Goal: Task Accomplishment & Management: Use online tool/utility

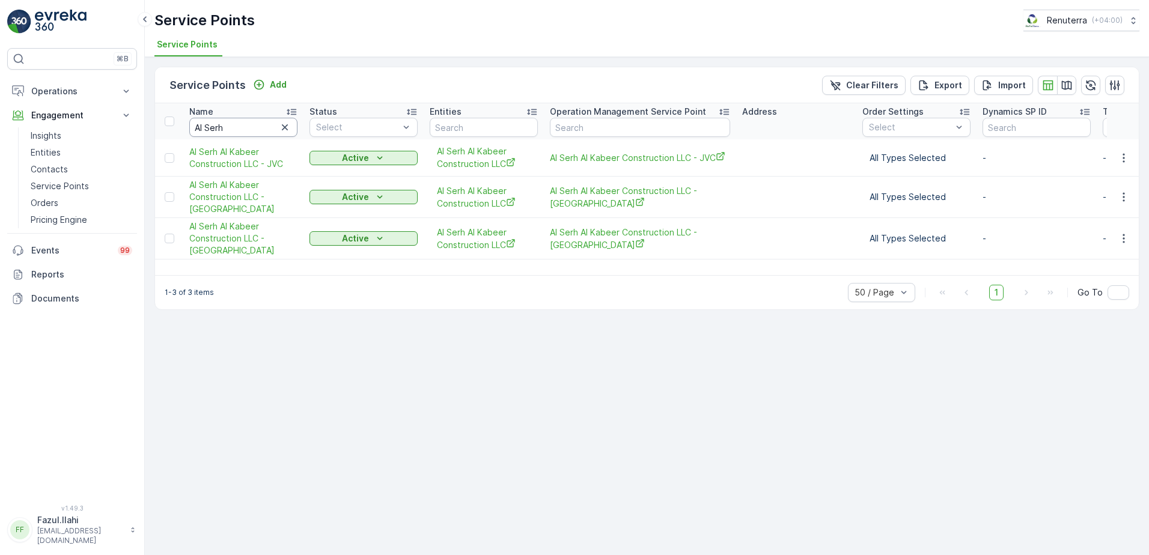
click at [262, 122] on input "Al Serh" at bounding box center [243, 127] width 108 height 19
type input "sal"
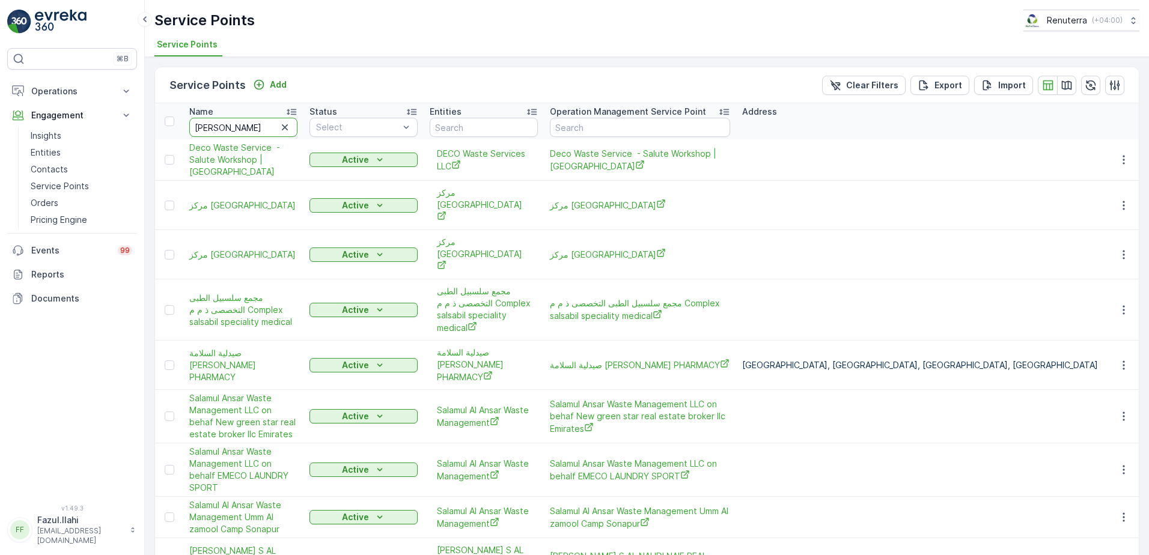
click at [262, 122] on input "sal" at bounding box center [243, 127] width 108 height 19
type input "salamul"
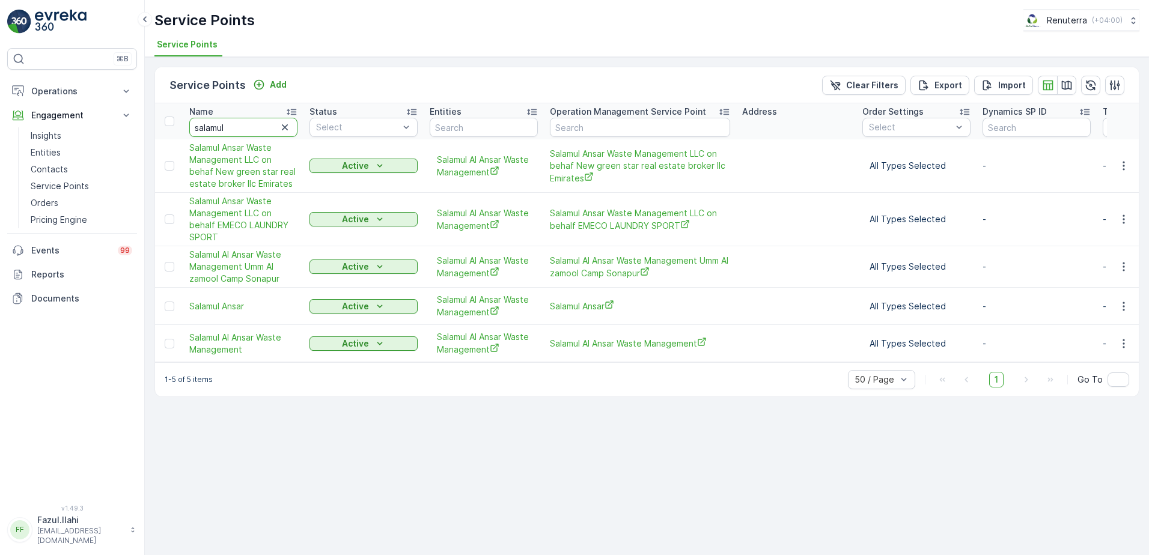
click at [256, 128] on input "salamul" at bounding box center [243, 127] width 108 height 19
type input "Al serh"
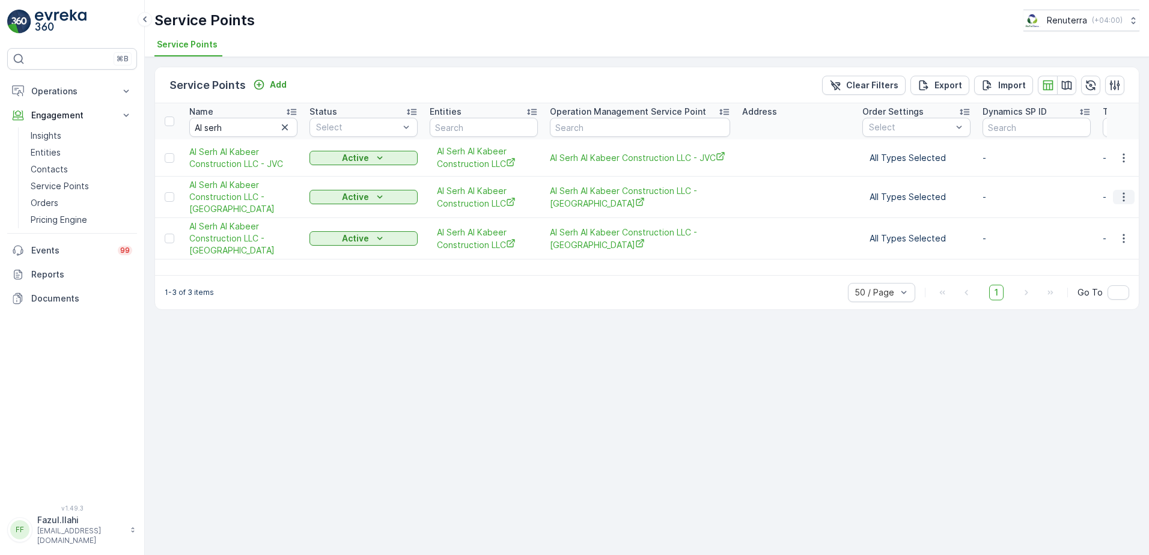
click at [1121, 199] on icon "button" at bounding box center [1124, 197] width 12 height 12
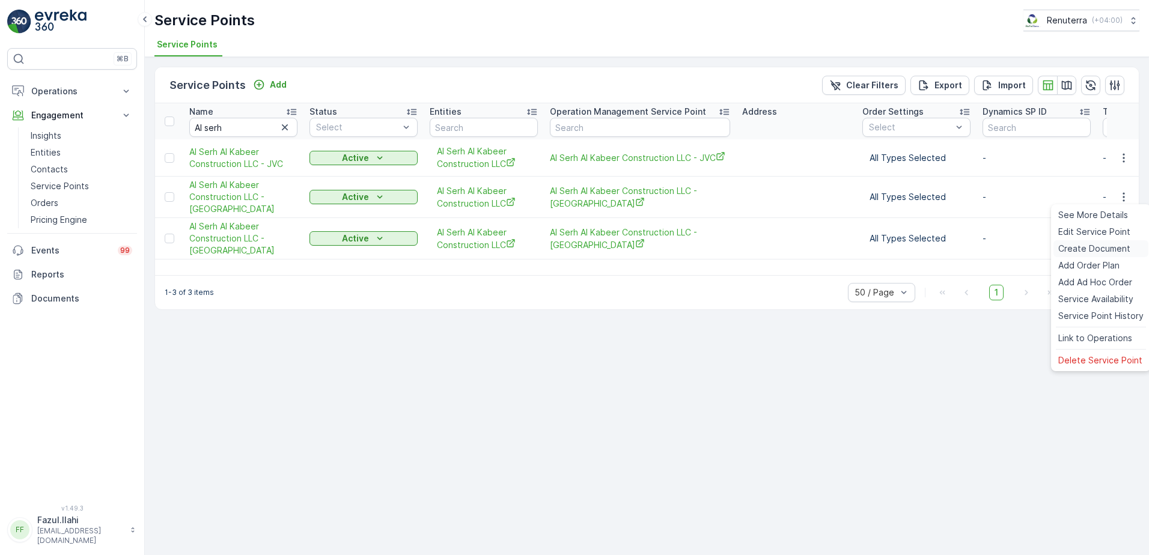
click at [1082, 248] on span "Create Document" at bounding box center [1094, 249] width 72 height 12
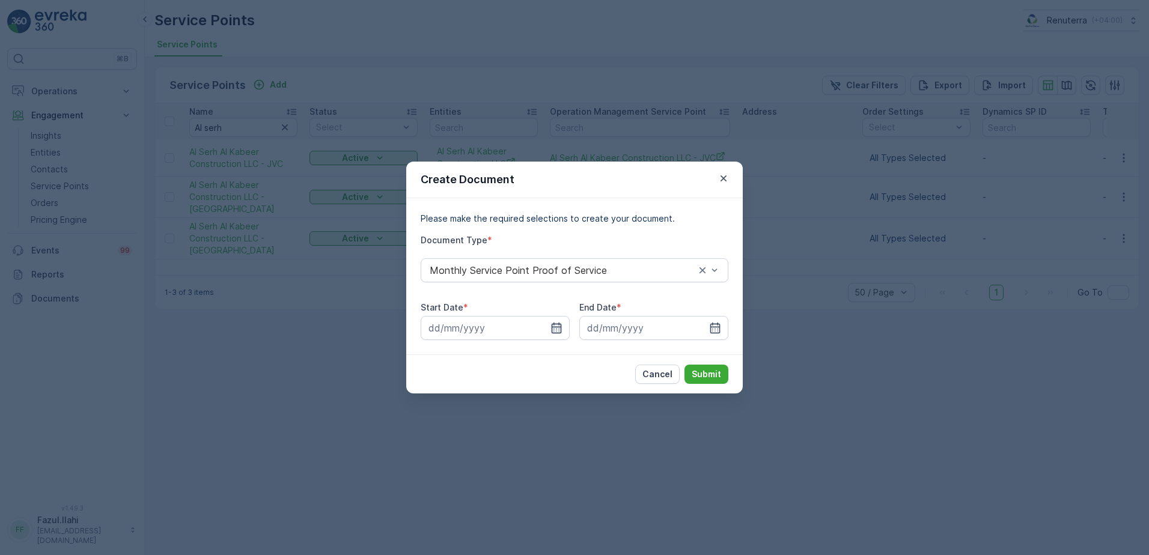
click at [558, 324] on icon "button" at bounding box center [557, 328] width 10 height 11
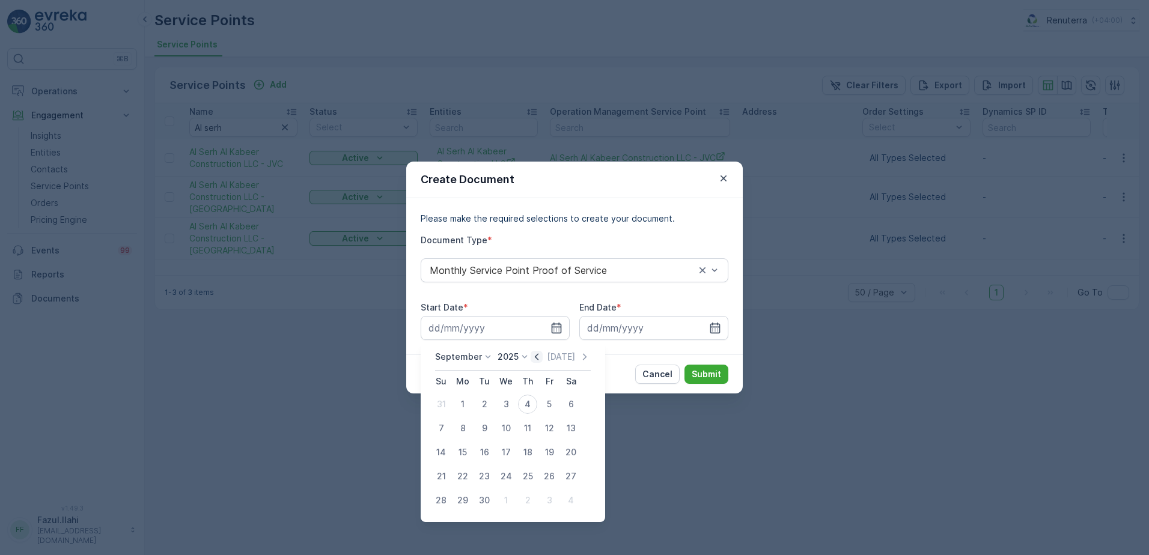
click at [532, 359] on icon "button" at bounding box center [537, 357] width 12 height 12
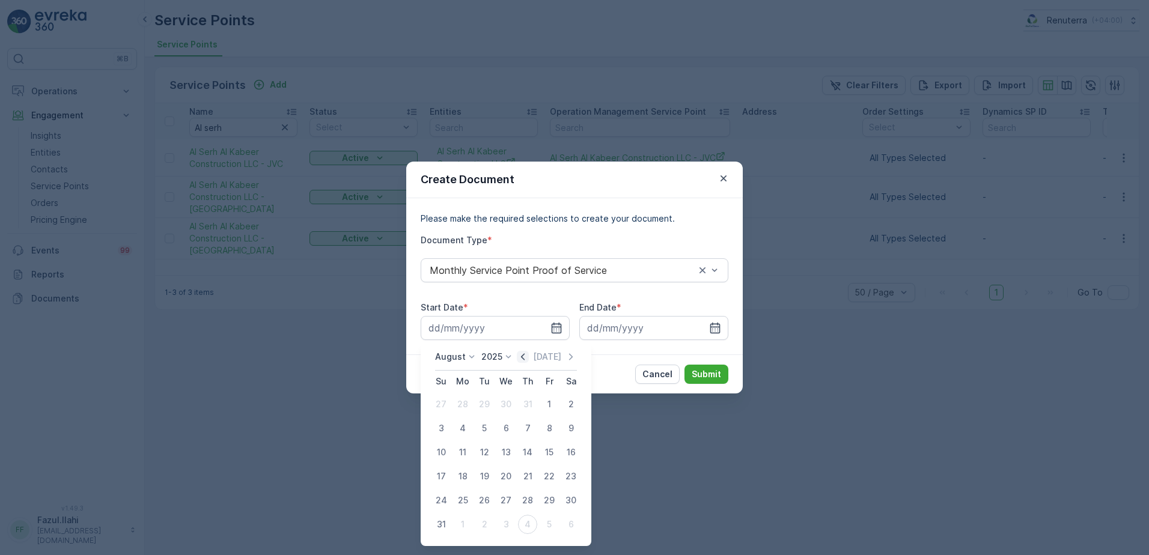
click at [525, 358] on icon "button" at bounding box center [523, 356] width 4 height 7
click at [483, 404] on div "1" at bounding box center [484, 404] width 19 height 19
type input "01.07.2025"
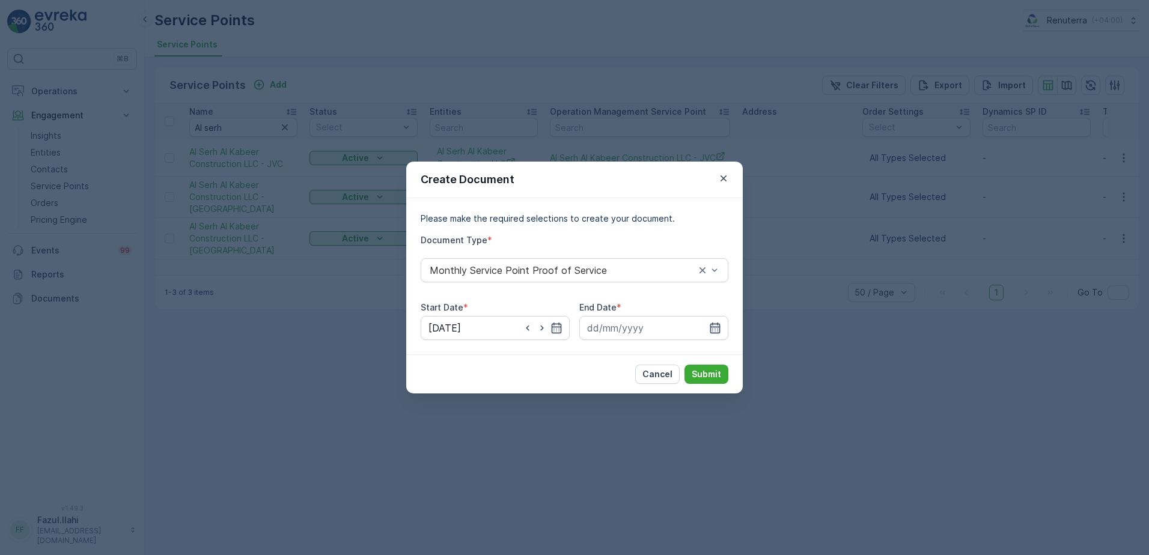
click at [711, 324] on icon "button" at bounding box center [715, 328] width 10 height 11
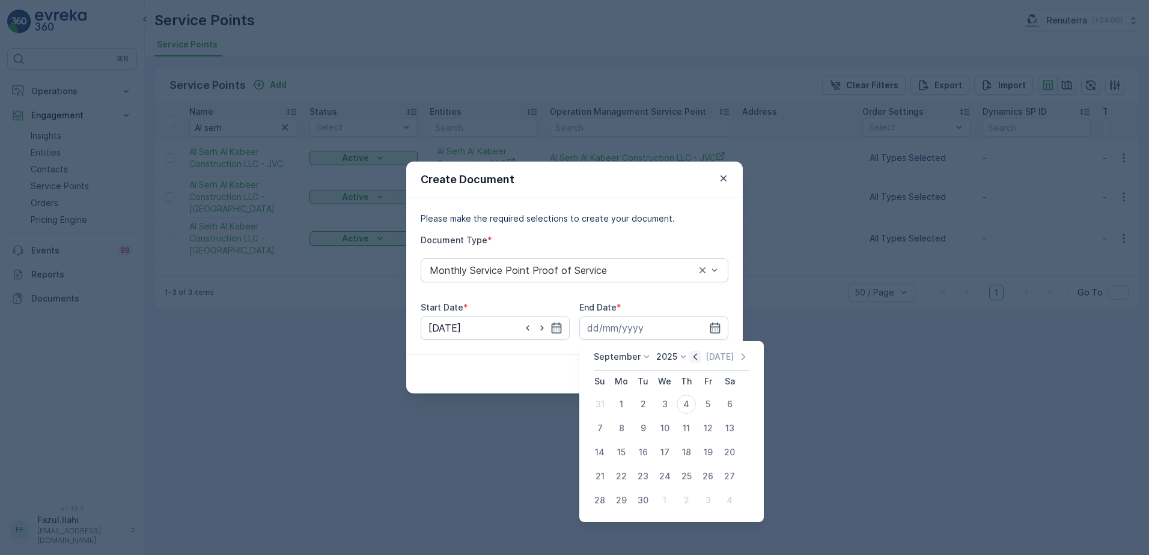
click at [695, 354] on icon "button" at bounding box center [695, 356] width 4 height 7
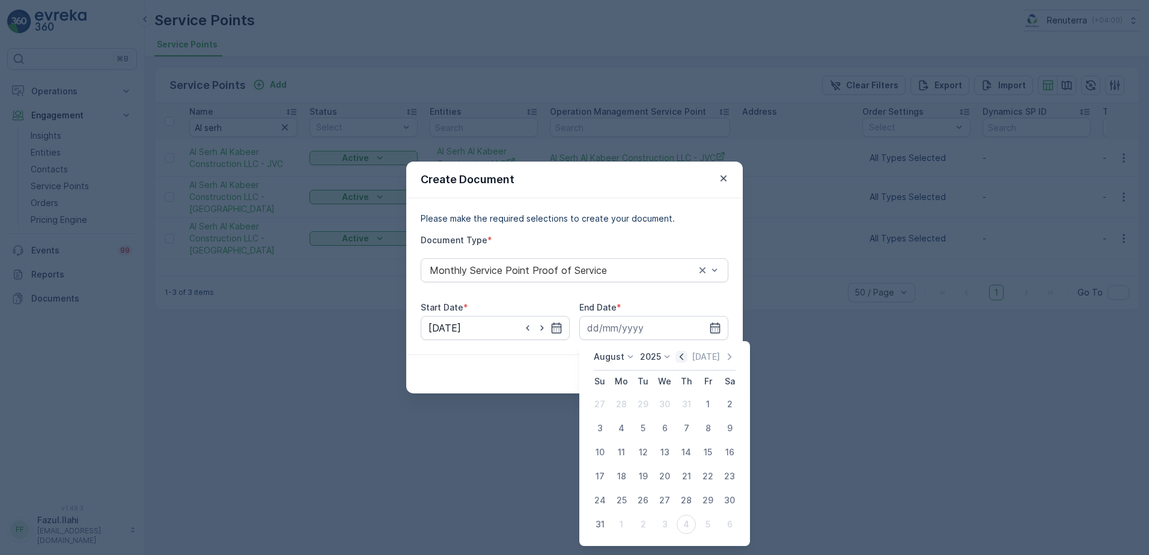
click at [695, 354] on p "Today" at bounding box center [706, 357] width 28 height 12
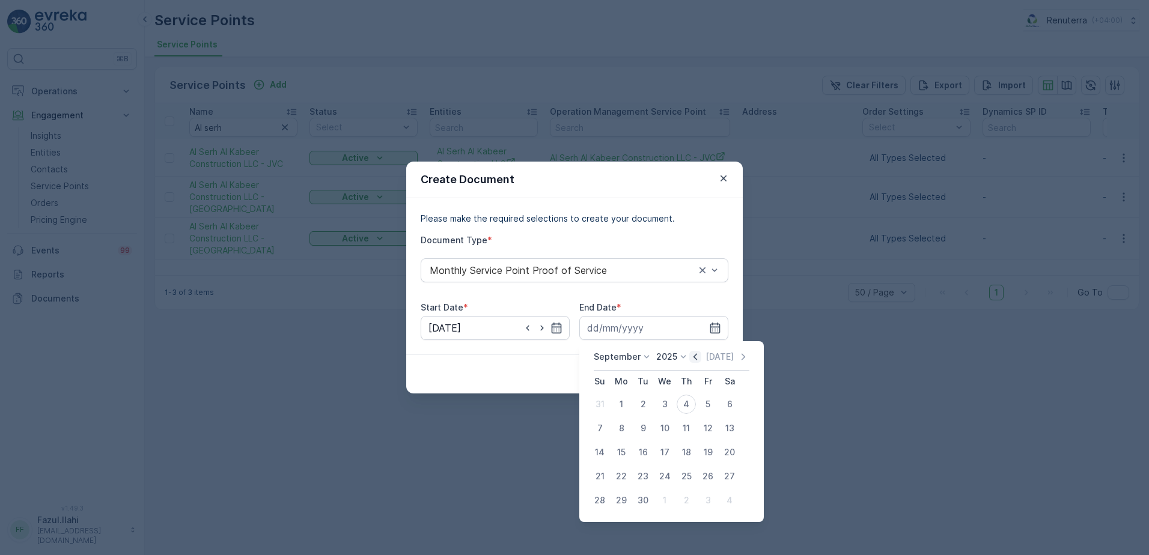
click at [693, 359] on icon "button" at bounding box center [695, 356] width 4 height 7
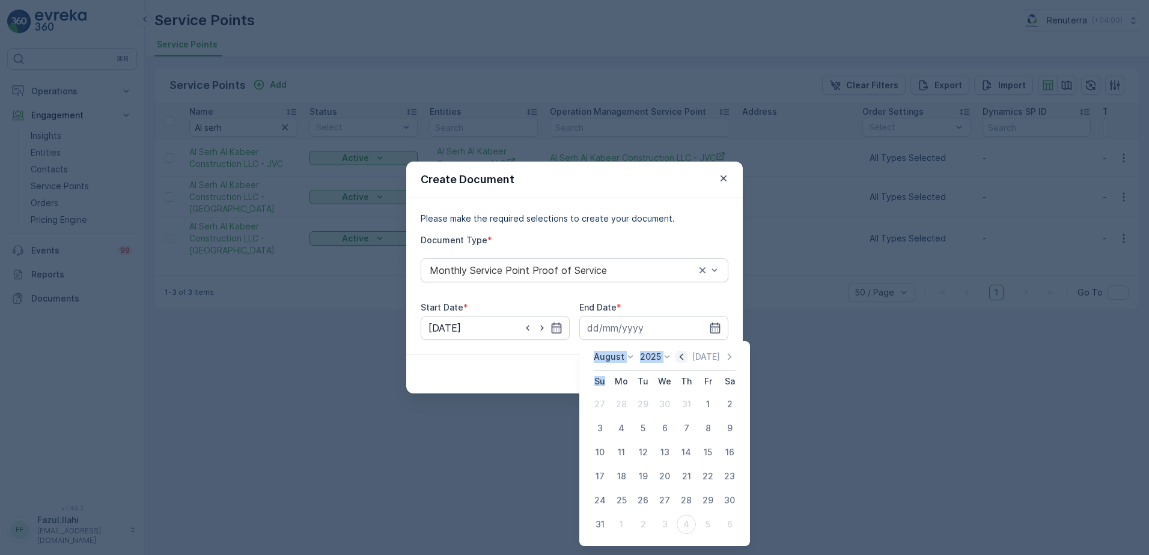
click at [693, 359] on div "Today" at bounding box center [705, 357] width 60 height 12
drag, startPoint x: 693, startPoint y: 359, endPoint x: 686, endPoint y: 358, distance: 7.2
click at [686, 358] on icon "button" at bounding box center [681, 357] width 12 height 12
click at [690, 501] on div "31" at bounding box center [686, 500] width 19 height 19
type input "31.07.2025"
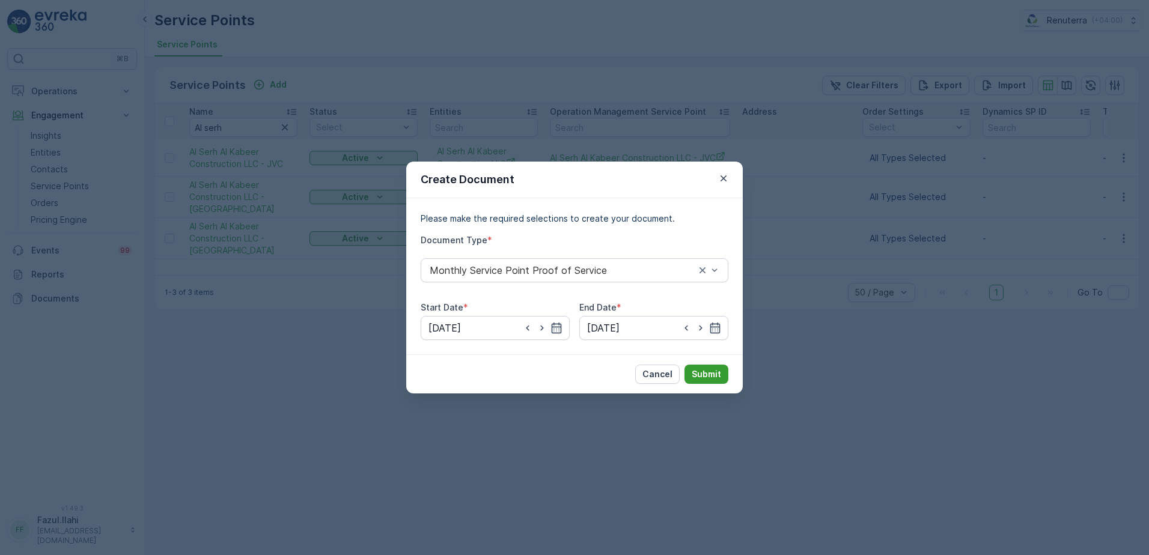
click at [717, 370] on p "Submit" at bounding box center [706, 374] width 29 height 12
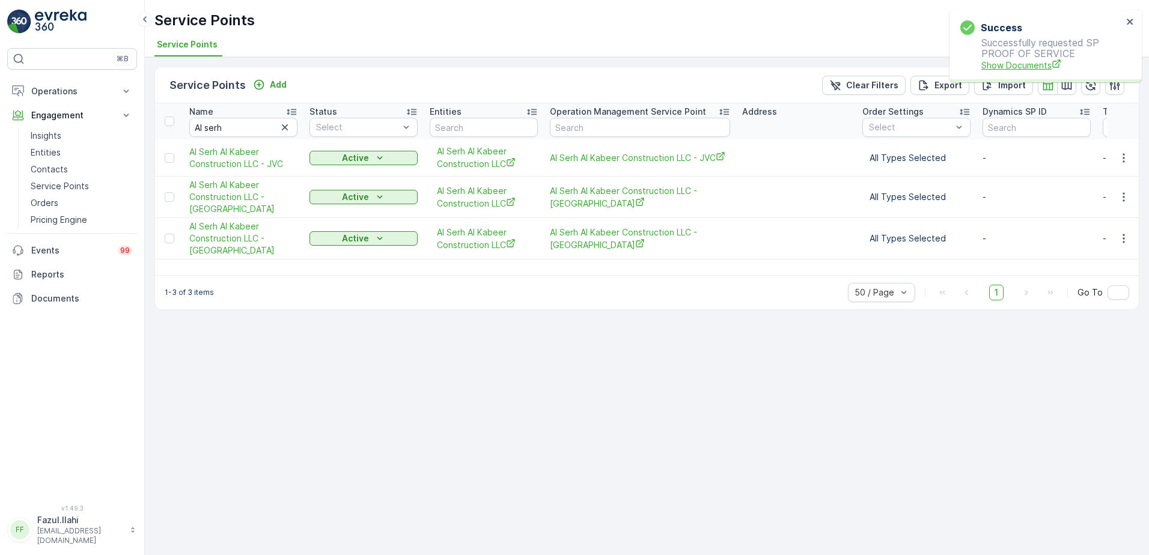
click at [1025, 66] on span "Show Documents" at bounding box center [1051, 65] width 141 height 13
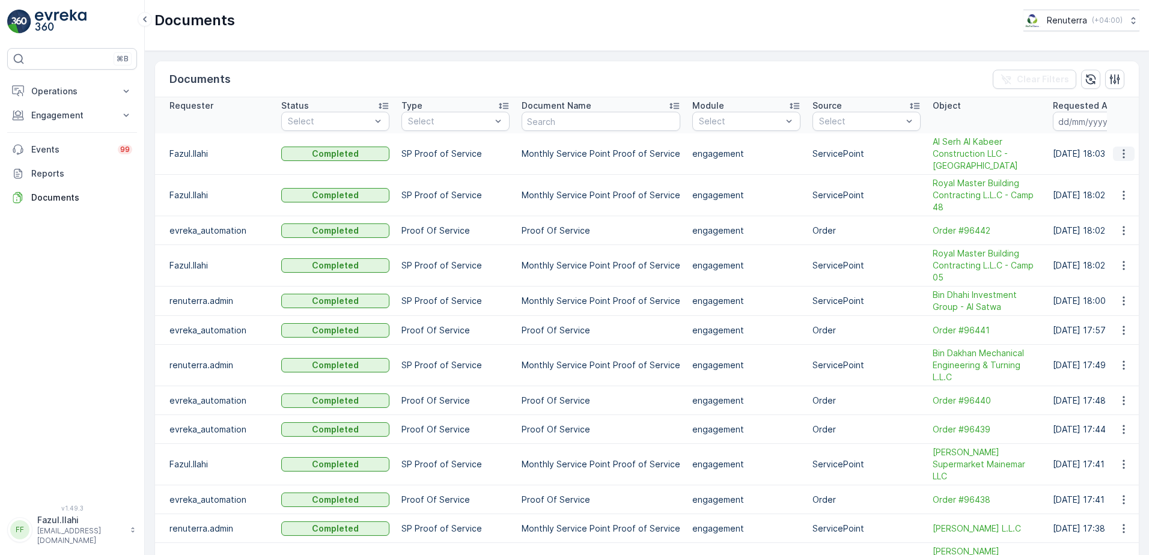
click at [1120, 151] on icon "button" at bounding box center [1124, 154] width 12 height 12
click at [1103, 174] on span "See Details" at bounding box center [1120, 172] width 46 height 12
